Goal: Task Accomplishment & Management: Manage account settings

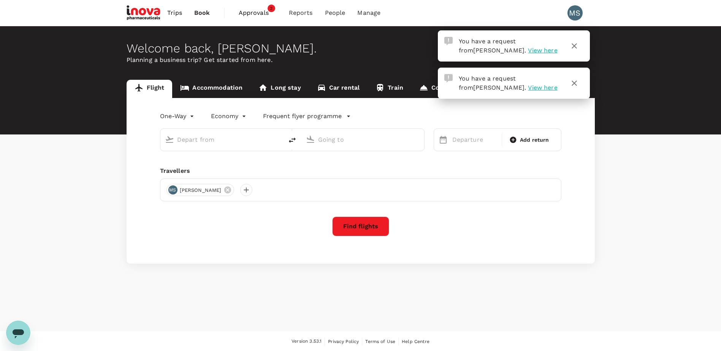
click at [528, 49] on span "View here" at bounding box center [542, 50] width 29 height 7
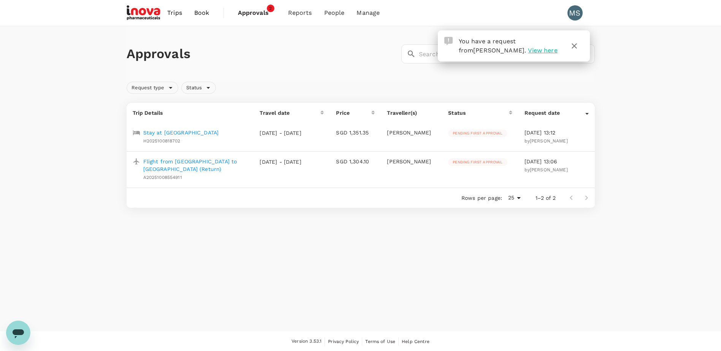
click at [213, 136] on div "Stay at Lc Itc Maratha H2025100818702" at bounding box center [189, 135] width 118 height 19
click at [196, 132] on p "Stay at [GEOGRAPHIC_DATA]" at bounding box center [181, 133] width 76 height 8
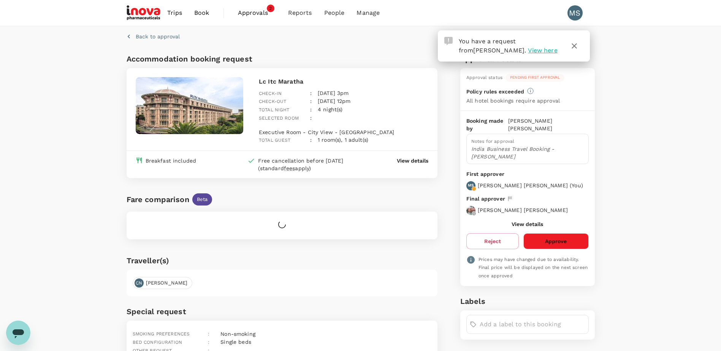
click at [573, 46] on icon "button" at bounding box center [574, 45] width 9 height 9
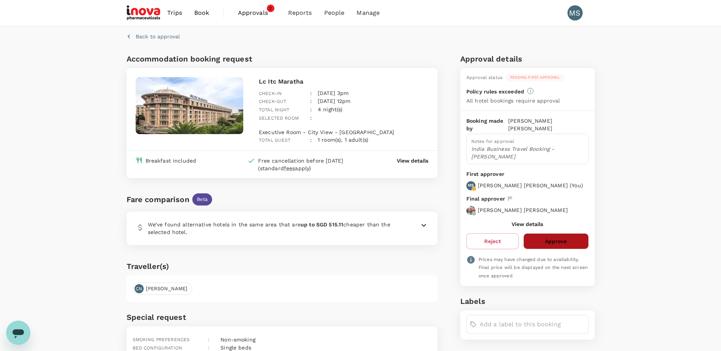
click at [551, 233] on button "Approve" at bounding box center [555, 241] width 65 height 16
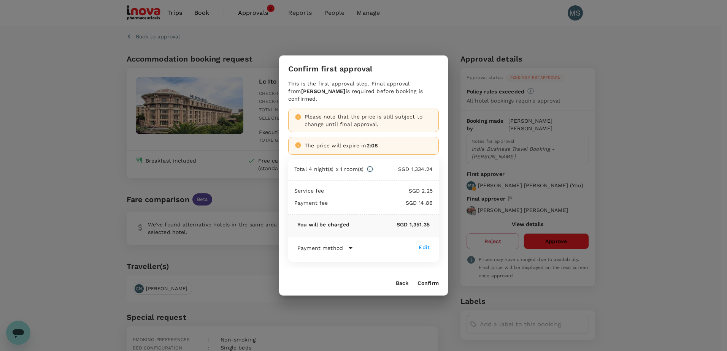
click at [429, 280] on button "Confirm" at bounding box center [427, 283] width 21 height 6
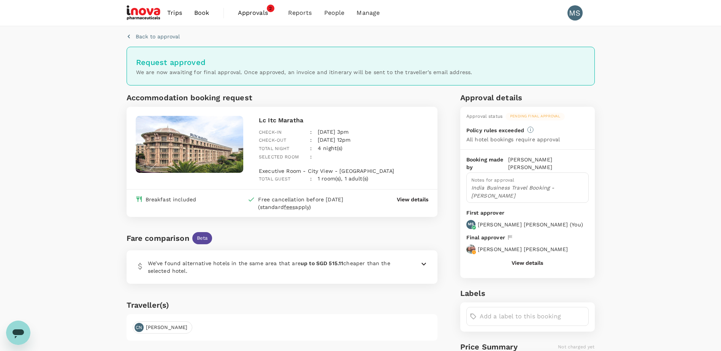
click at [251, 13] on span "Approvals" at bounding box center [257, 12] width 38 height 9
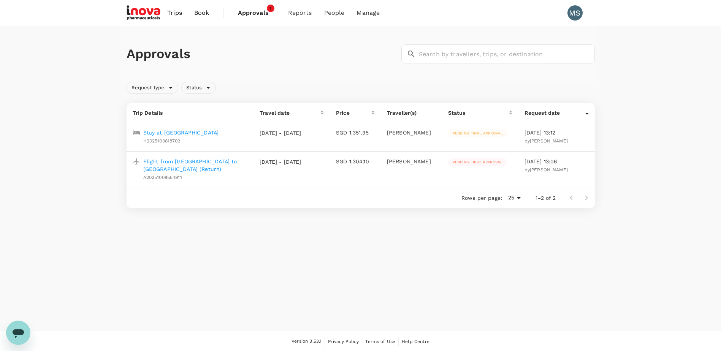
click at [200, 163] on p "Flight from [GEOGRAPHIC_DATA] to [GEOGRAPHIC_DATA] (Return)" at bounding box center [195, 165] width 104 height 15
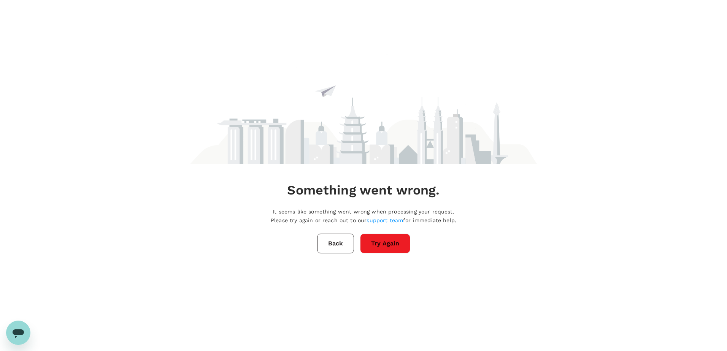
click at [387, 244] on button "Try Again" at bounding box center [385, 244] width 50 height 20
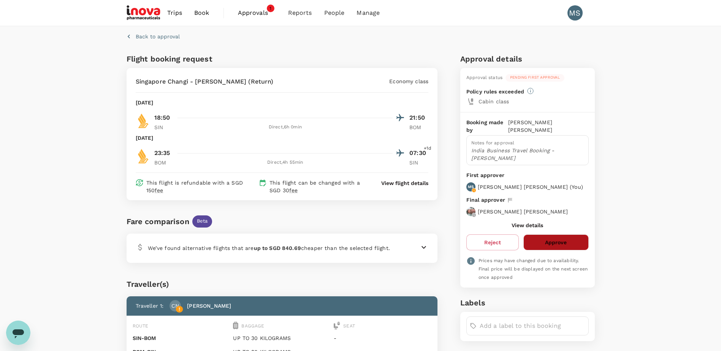
click at [551, 237] on button "Approve" at bounding box center [555, 242] width 65 height 16
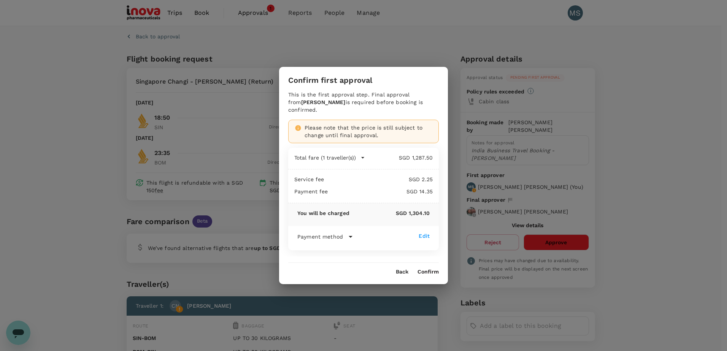
click at [432, 269] on button "Confirm" at bounding box center [427, 272] width 21 height 6
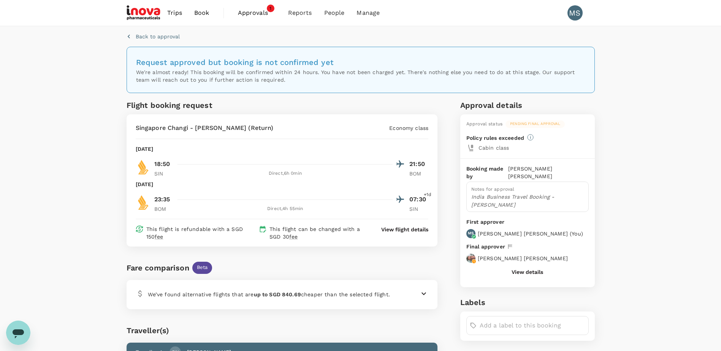
click at [259, 12] on span "Approvals" at bounding box center [257, 12] width 38 height 9
